Goal: Information Seeking & Learning: Find specific page/section

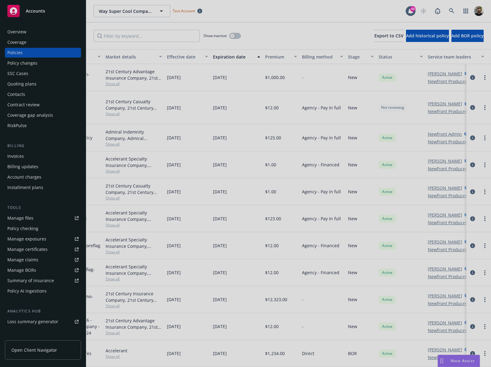
scroll to position [0, 193]
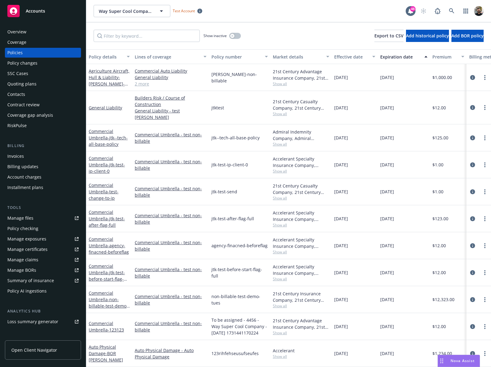
click at [278, 81] on span "Show all" at bounding box center [301, 83] width 56 height 5
click at [297, 75] on div "21st Century Advantage Insurance Company, 21st Century Insurance Group" at bounding box center [301, 74] width 56 height 13
click at [281, 84] on span "Show all" at bounding box center [301, 83] width 56 height 5
click at [284, 82] on span "Show all" at bounding box center [301, 83] width 56 height 5
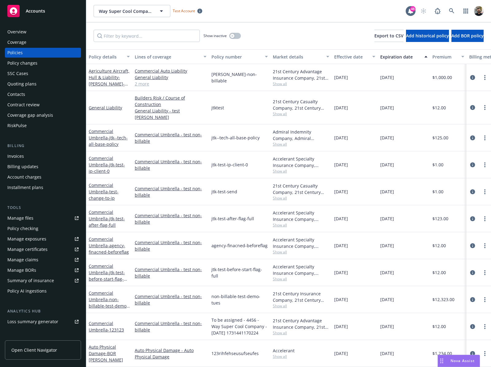
click at [304, 77] on div "21st Century Advantage Insurance Company, 21st Century Insurance Group" at bounding box center [301, 74] width 56 height 13
